Goal: Task Accomplishment & Management: Manage account settings

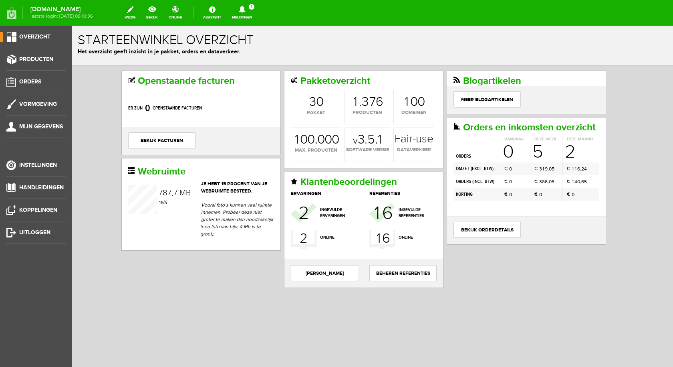
click at [245, 8] on icon at bounding box center [242, 9] width 6 height 7
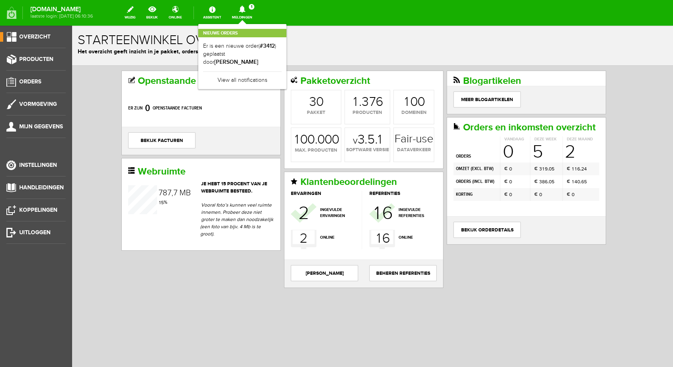
click at [245, 8] on icon at bounding box center [242, 9] width 6 height 7
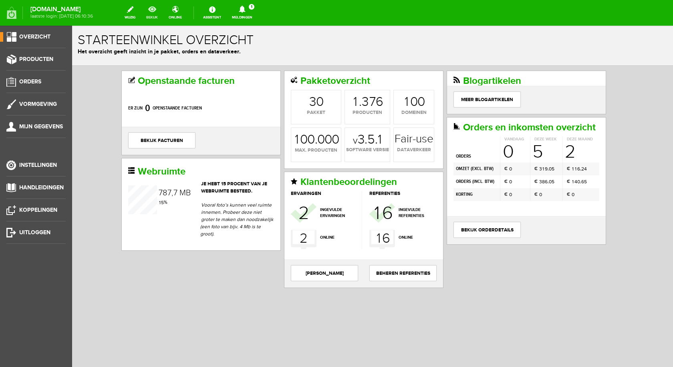
click at [163, 10] on link "bekijk" at bounding box center [151, 13] width 21 height 18
click at [28, 56] on span "Producten" at bounding box center [36, 59] width 34 height 7
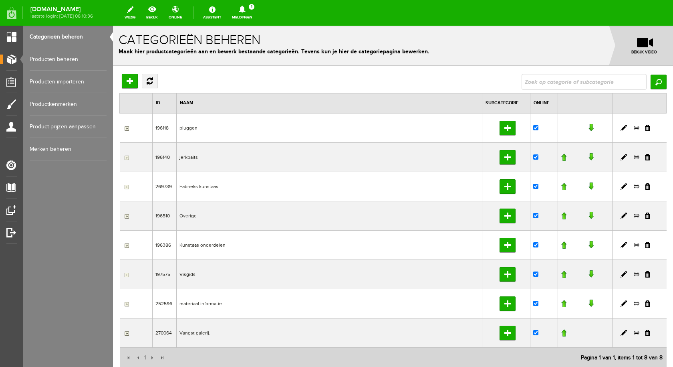
click at [69, 54] on link "Producten beheren" at bounding box center [68, 59] width 77 height 22
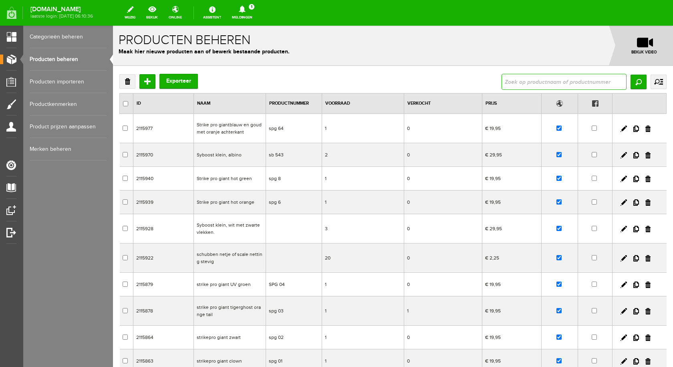
click at [527, 81] on input "text" at bounding box center [564, 82] width 125 height 16
type input "spig"
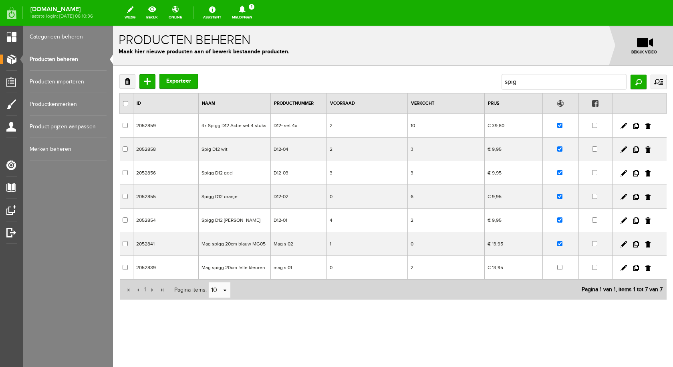
click at [58, 61] on link "Producten beheren" at bounding box center [68, 59] width 77 height 22
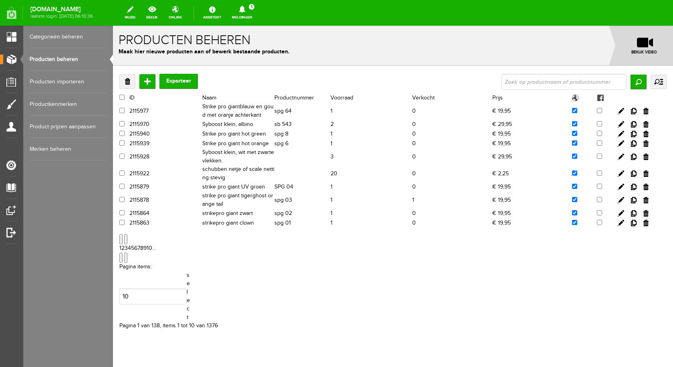
click at [252, 12] on icon at bounding box center [242, 9] width 20 height 7
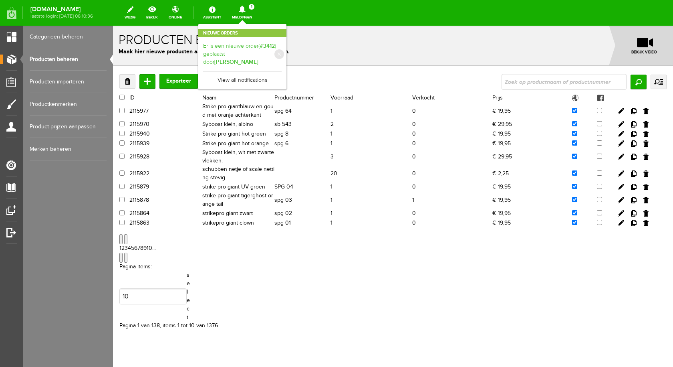
click at [242, 48] on link "Er is een nieuwe order( #3412 ) geplaatst door [PERSON_NAME]" at bounding box center [242, 54] width 79 height 24
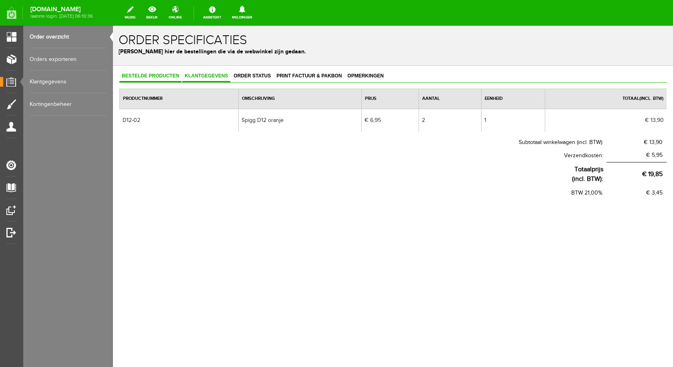
click at [216, 77] on span "Klantgegevens" at bounding box center [206, 76] width 48 height 6
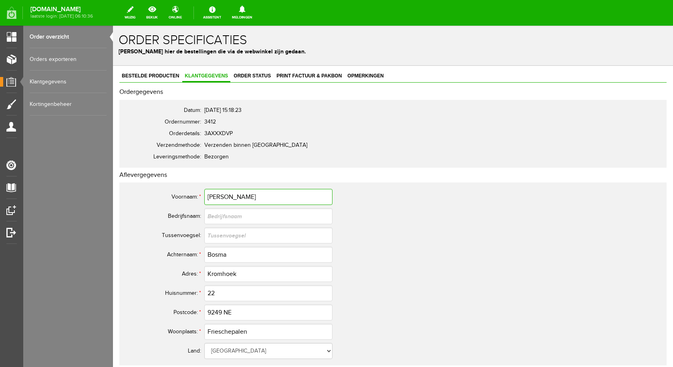
drag, startPoint x: 231, startPoint y: 197, endPoint x: 208, endPoint y: 195, distance: 22.9
click at [208, 195] on input "[PERSON_NAME]" at bounding box center [268, 197] width 128 height 16
drag, startPoint x: 234, startPoint y: 254, endPoint x: 205, endPoint y: 251, distance: 29.9
click at [205, 251] on input "Bosma" at bounding box center [268, 254] width 128 height 16
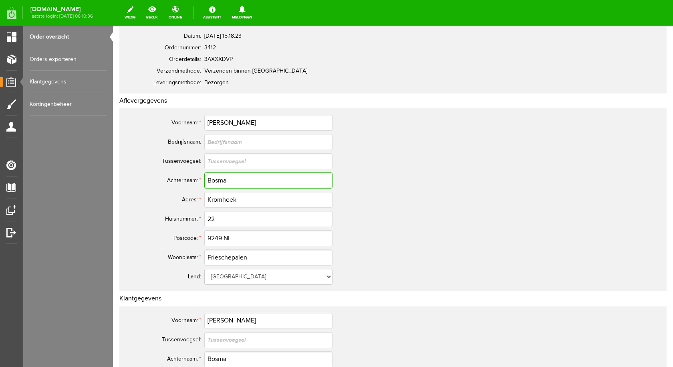
scroll to position [120, 0]
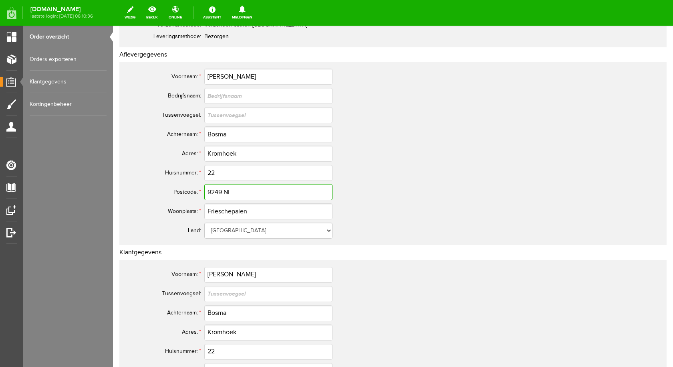
drag, startPoint x: 240, startPoint y: 191, endPoint x: 208, endPoint y: 191, distance: 31.6
click at [208, 191] on input "9249 NE" at bounding box center [268, 192] width 128 height 16
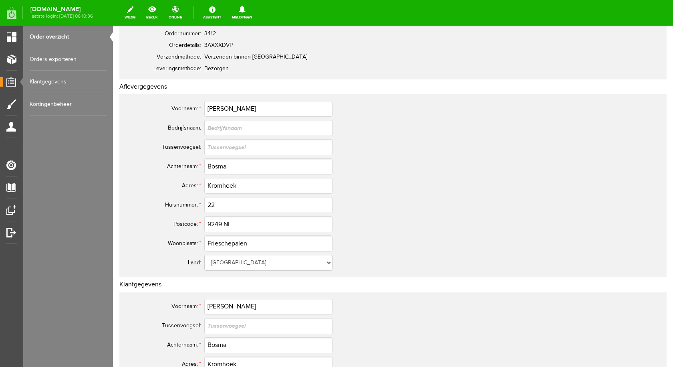
scroll to position [0, 0]
